Goal: Task Accomplishment & Management: Use online tool/utility

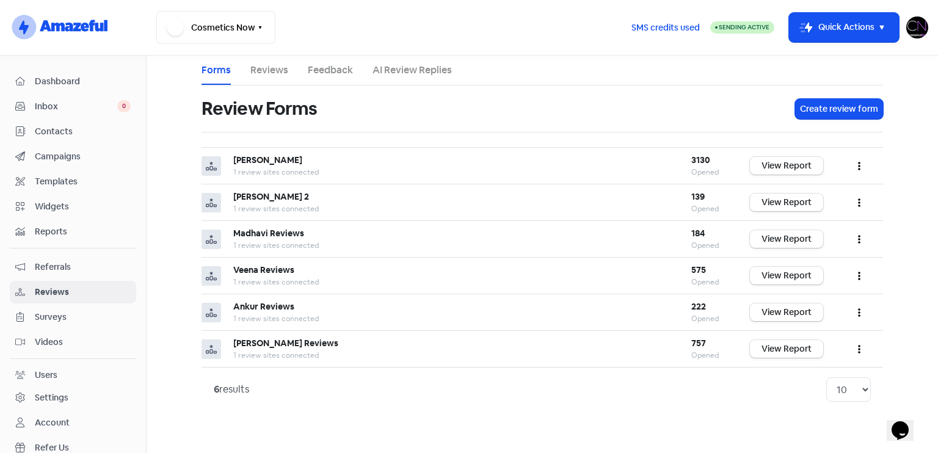
click at [397, 80] on li "AI Review Replies" at bounding box center [412, 70] width 79 height 29
click at [395, 78] on li "AI Review Replies" at bounding box center [412, 70] width 79 height 29
click at [391, 75] on link "AI Review Replies" at bounding box center [412, 70] width 79 height 15
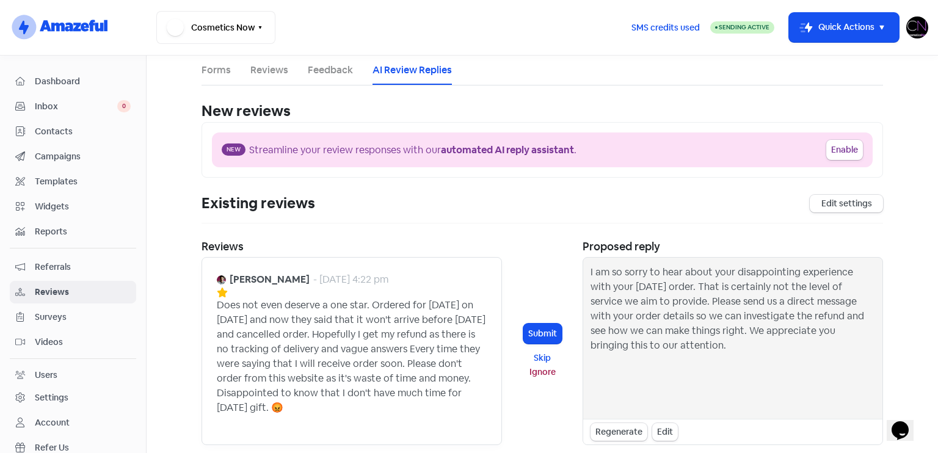
click at [217, 277] on img at bounding box center [221, 279] width 9 height 9
click at [258, 277] on b "[PERSON_NAME]" at bounding box center [270, 279] width 80 height 15
click at [264, 293] on div at bounding box center [303, 292] width 172 height 11
click at [545, 373] on button "Ignore" at bounding box center [542, 372] width 38 height 14
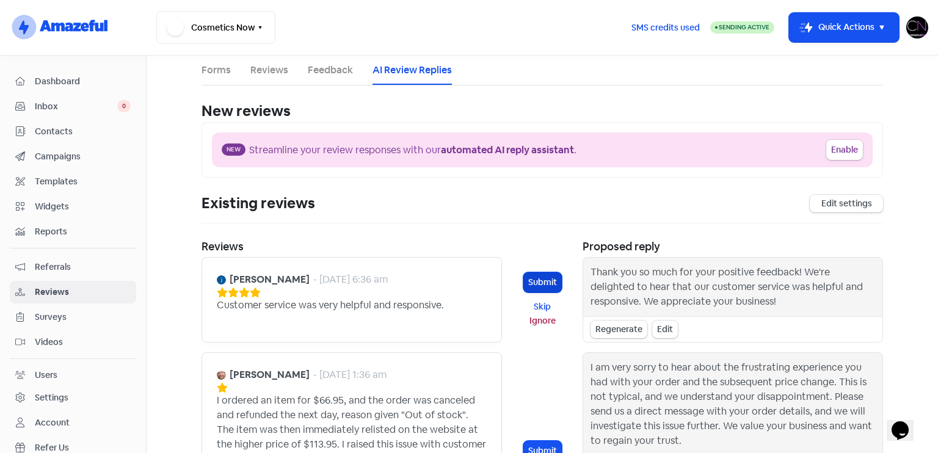
click at [542, 280] on button "Submit" at bounding box center [542, 282] width 38 height 20
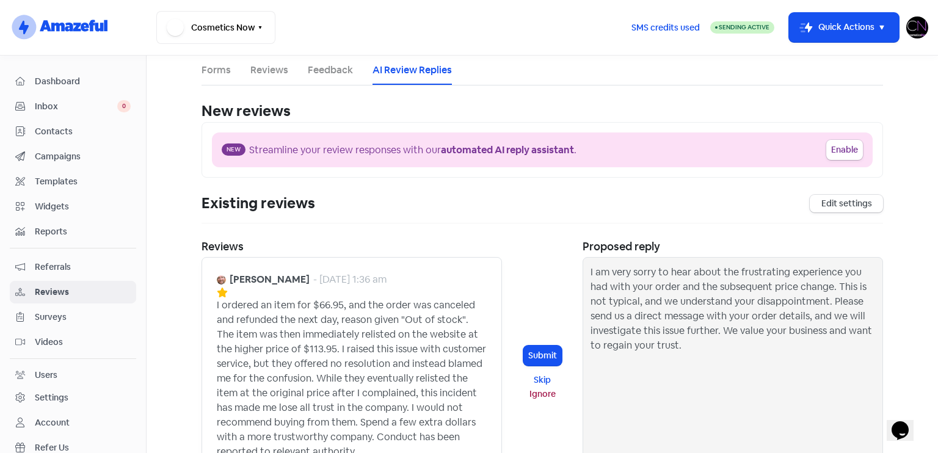
scroll to position [348, 0]
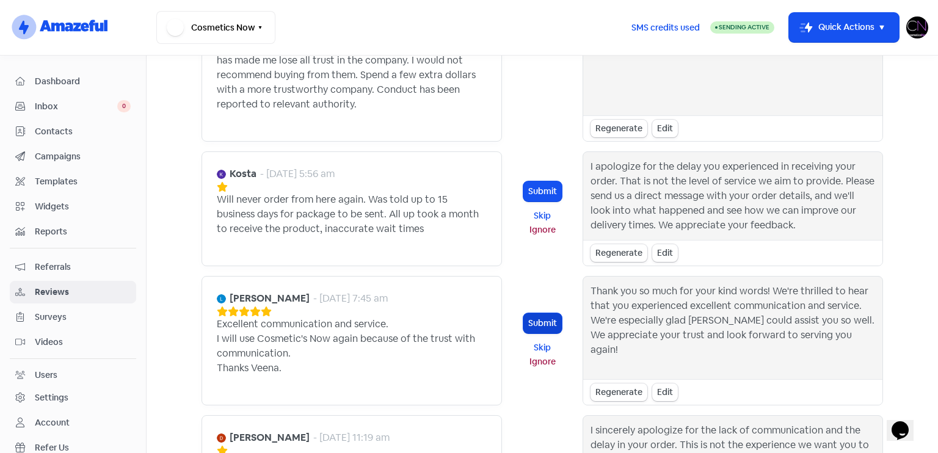
click at [532, 324] on button "Submit" at bounding box center [542, 323] width 38 height 20
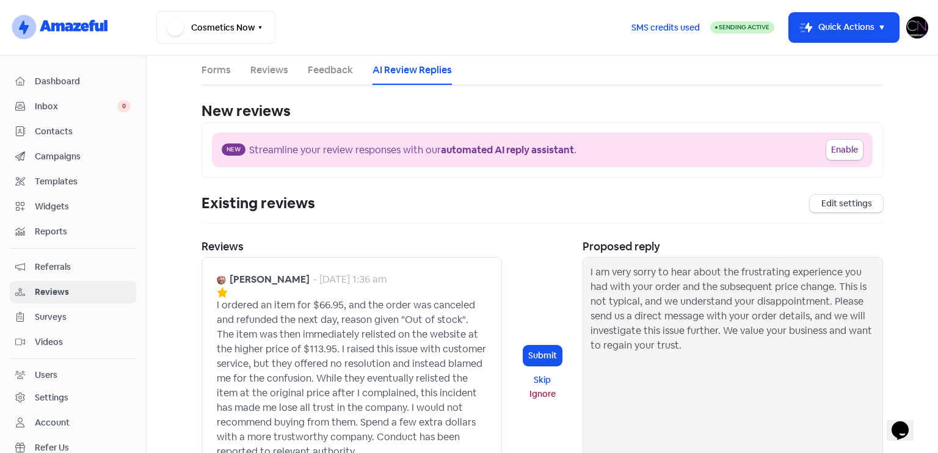
scroll to position [0, 0]
click at [70, 287] on span "Reviews" at bounding box center [83, 292] width 96 height 13
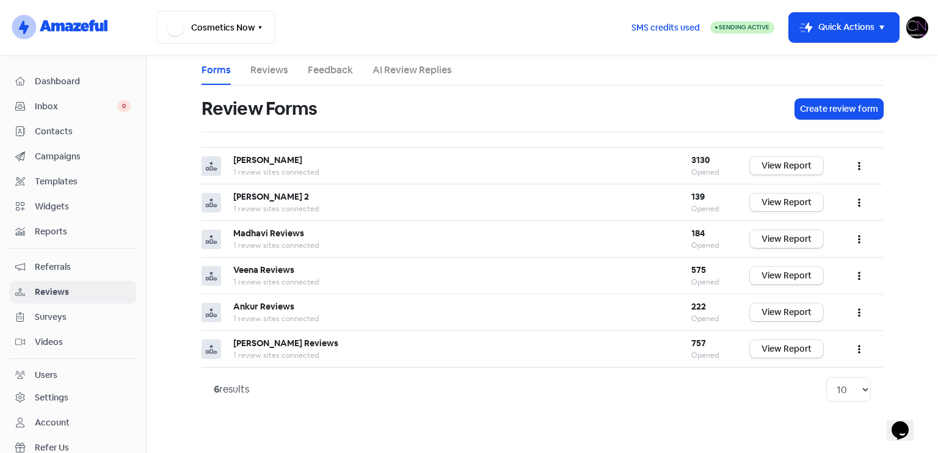
click at [95, 82] on span "Dashboard" at bounding box center [83, 81] width 96 height 13
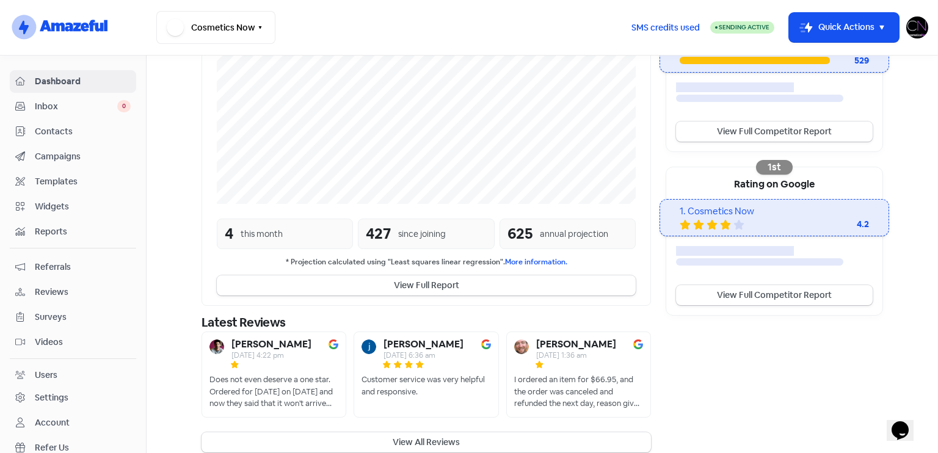
scroll to position [285, 0]
click at [464, 432] on button "View All Reviews" at bounding box center [427, 442] width 450 height 20
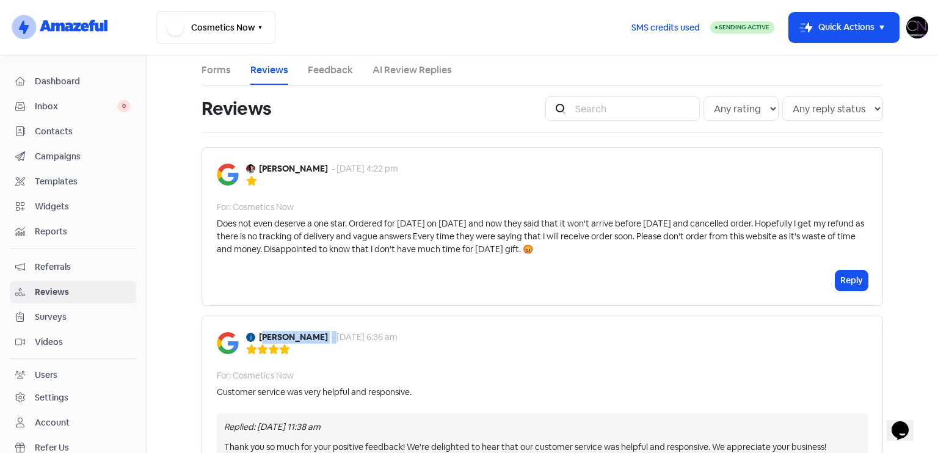
drag, startPoint x: 257, startPoint y: 336, endPoint x: 301, endPoint y: 336, distance: 44.0
click at [301, 336] on div "[PERSON_NAME] - [DATE] 6:36 am" at bounding box center [321, 337] width 151 height 13
click at [450, 362] on div "[PERSON_NAME] - [DATE] 6:36 am For: Cosmetics Now Customer service was very hel…" at bounding box center [543, 413] width 682 height 195
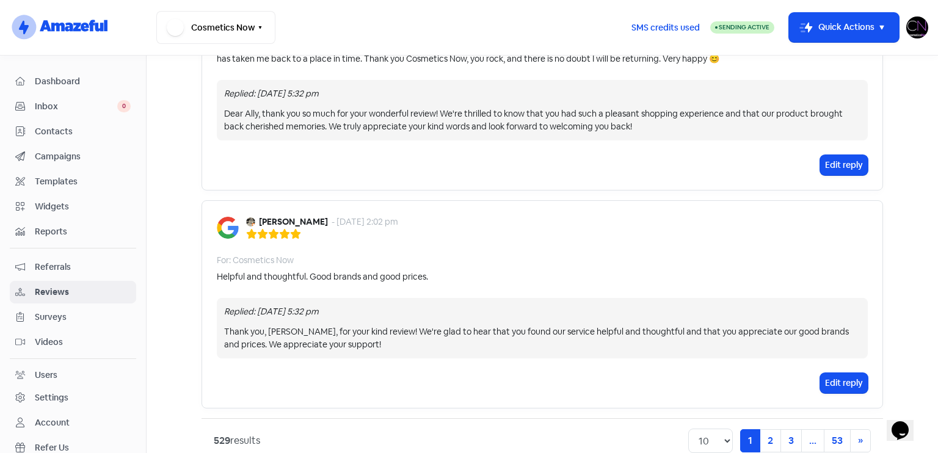
scroll to position [1757, 0]
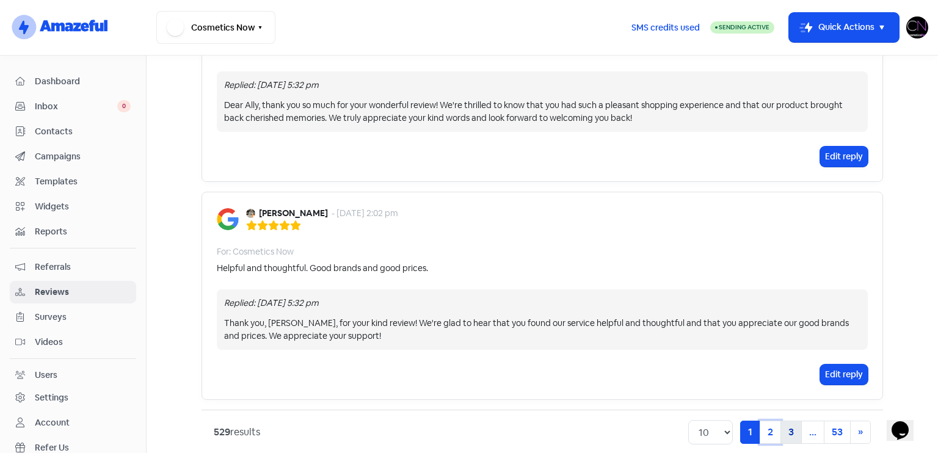
click at [773, 421] on link "2" at bounding box center [770, 432] width 21 height 23
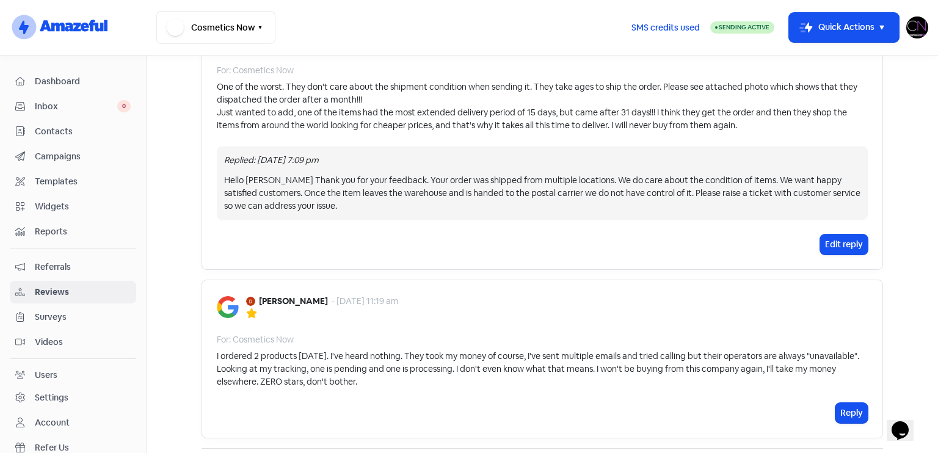
scroll to position [1907, 0]
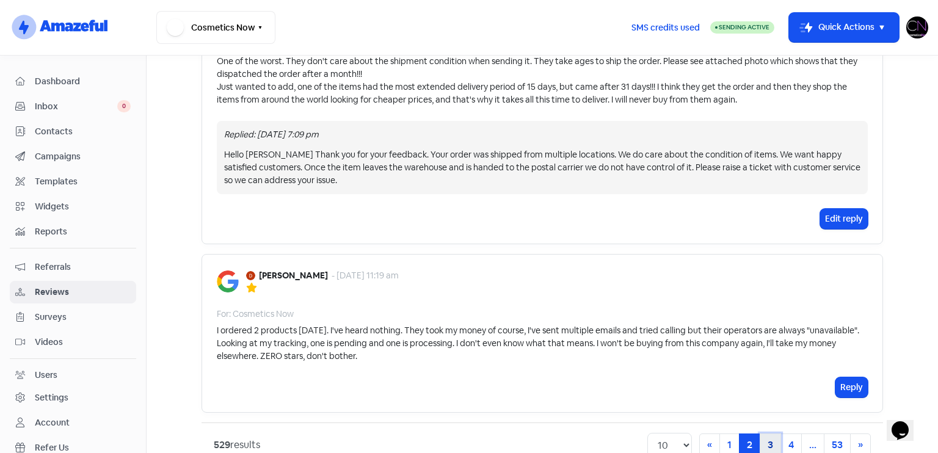
click at [770, 434] on link "3" at bounding box center [770, 445] width 21 height 23
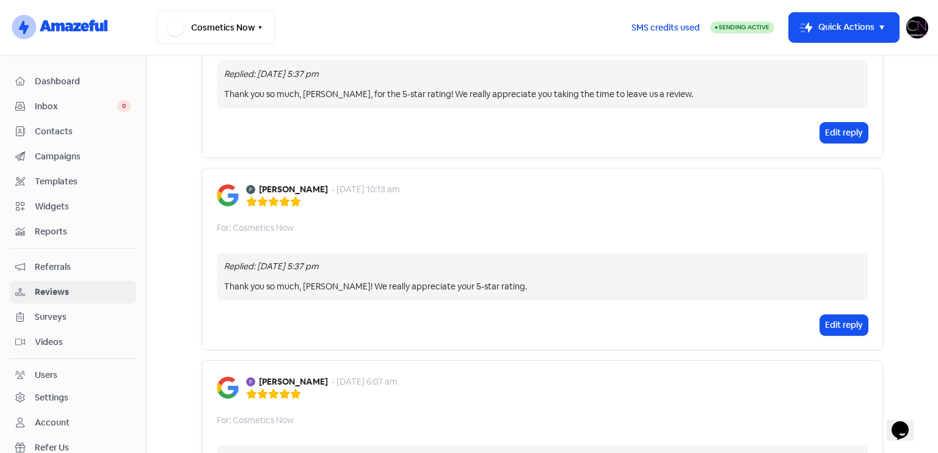
scroll to position [1817, 0]
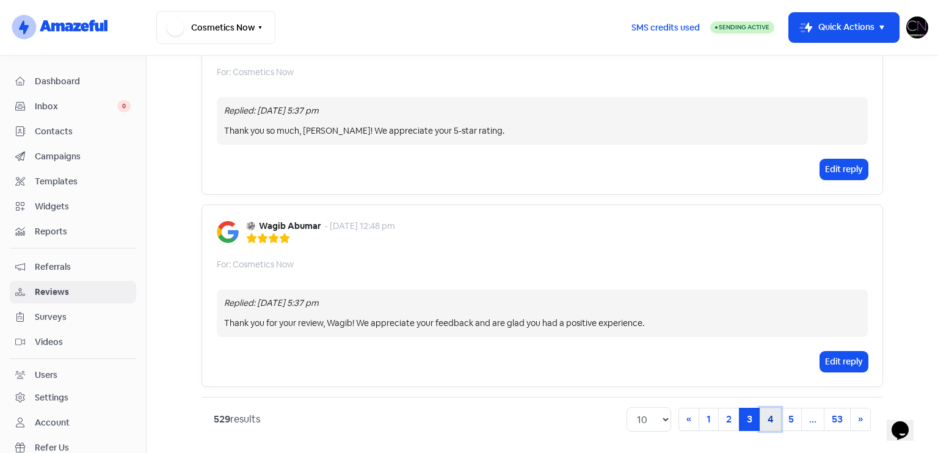
click at [773, 409] on link "4" at bounding box center [770, 419] width 21 height 23
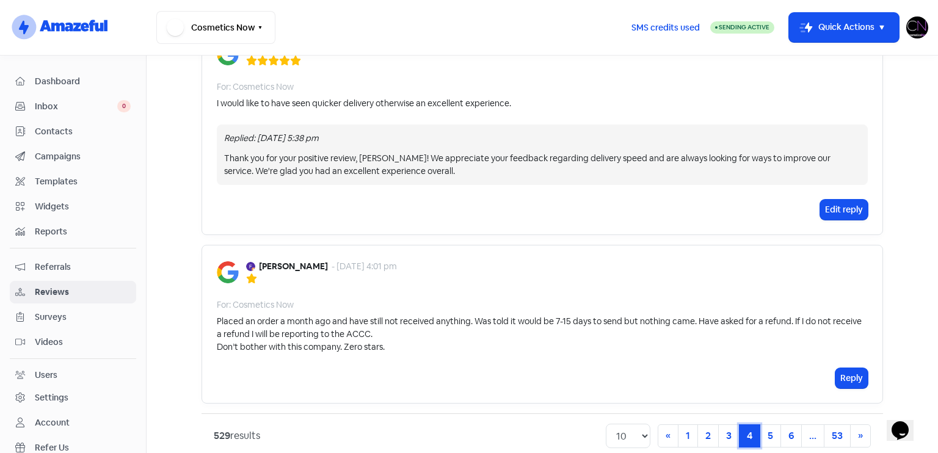
scroll to position [1832, 0]
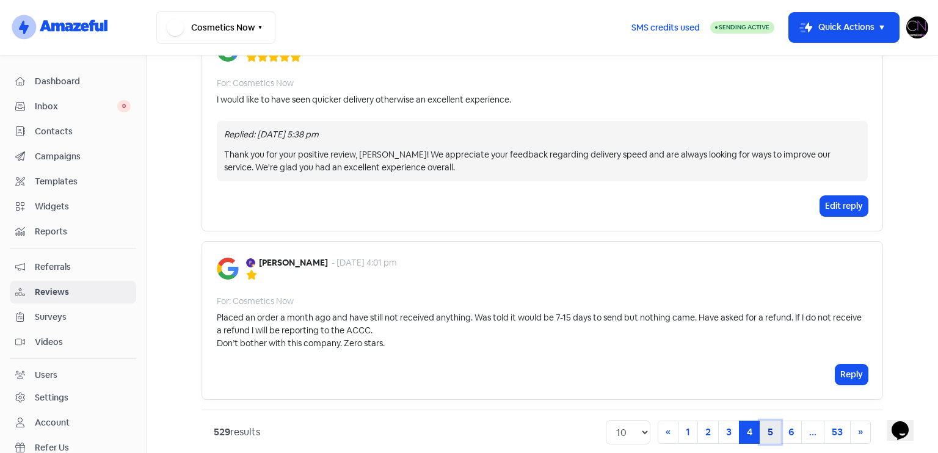
click at [765, 421] on link "5" at bounding box center [770, 432] width 21 height 23
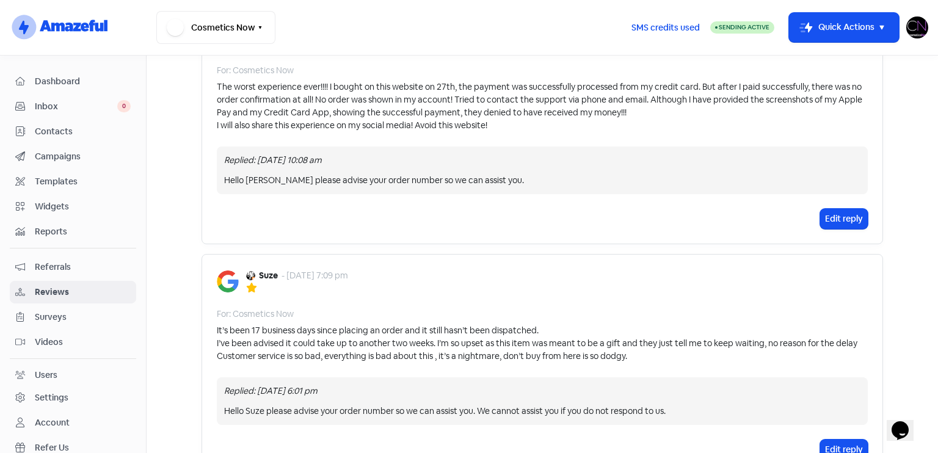
scroll to position [1907, 0]
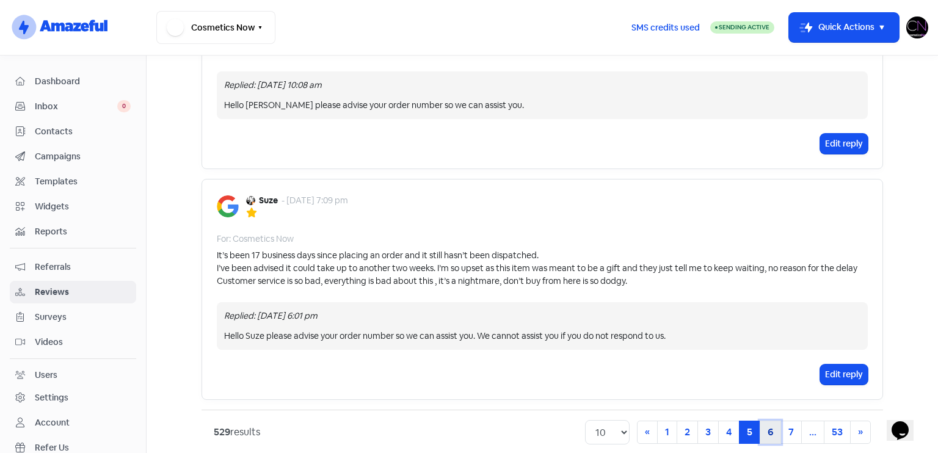
click at [773, 428] on link "6" at bounding box center [770, 432] width 21 height 23
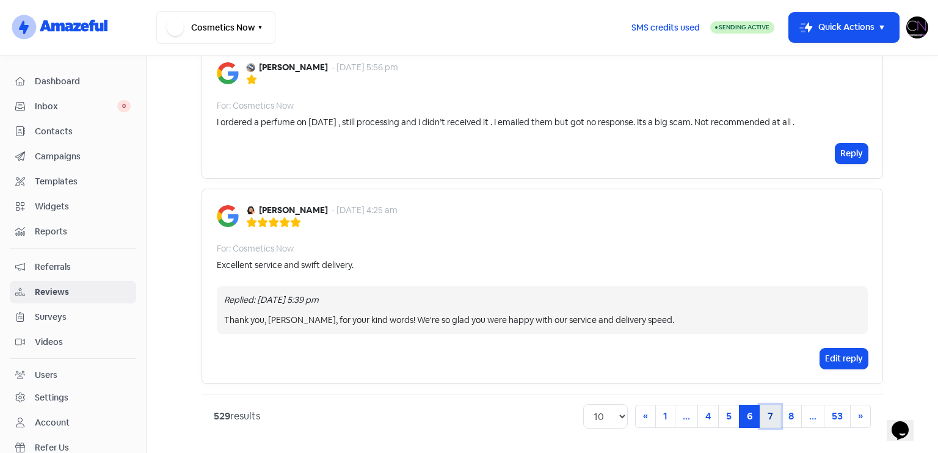
scroll to position [1806, 0]
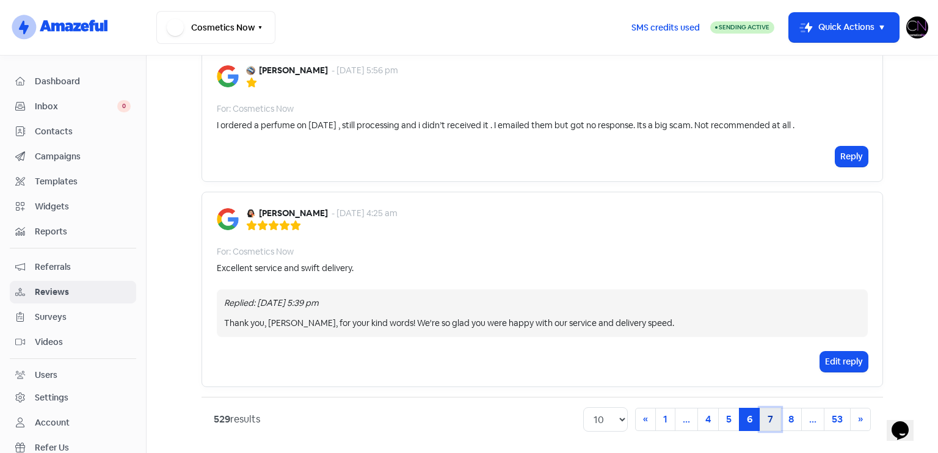
click at [770, 423] on link "7" at bounding box center [770, 419] width 21 height 23
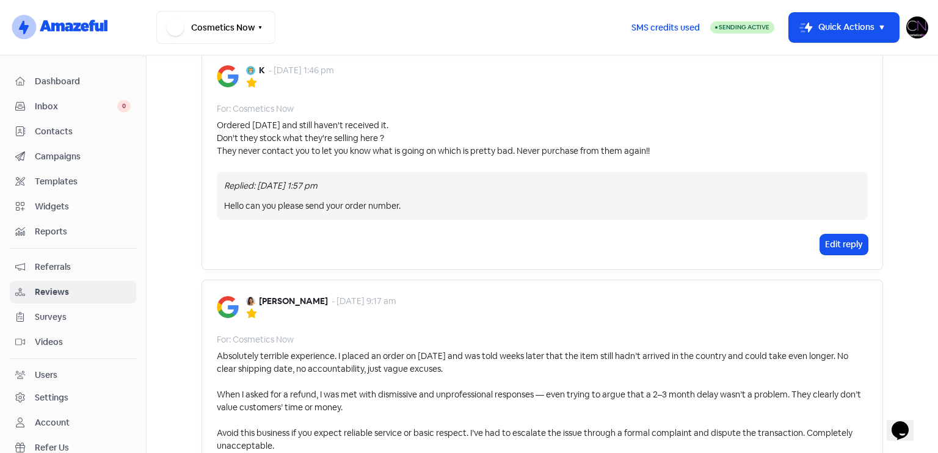
scroll to position [1852, 0]
